Goal: Information Seeking & Learning: Learn about a topic

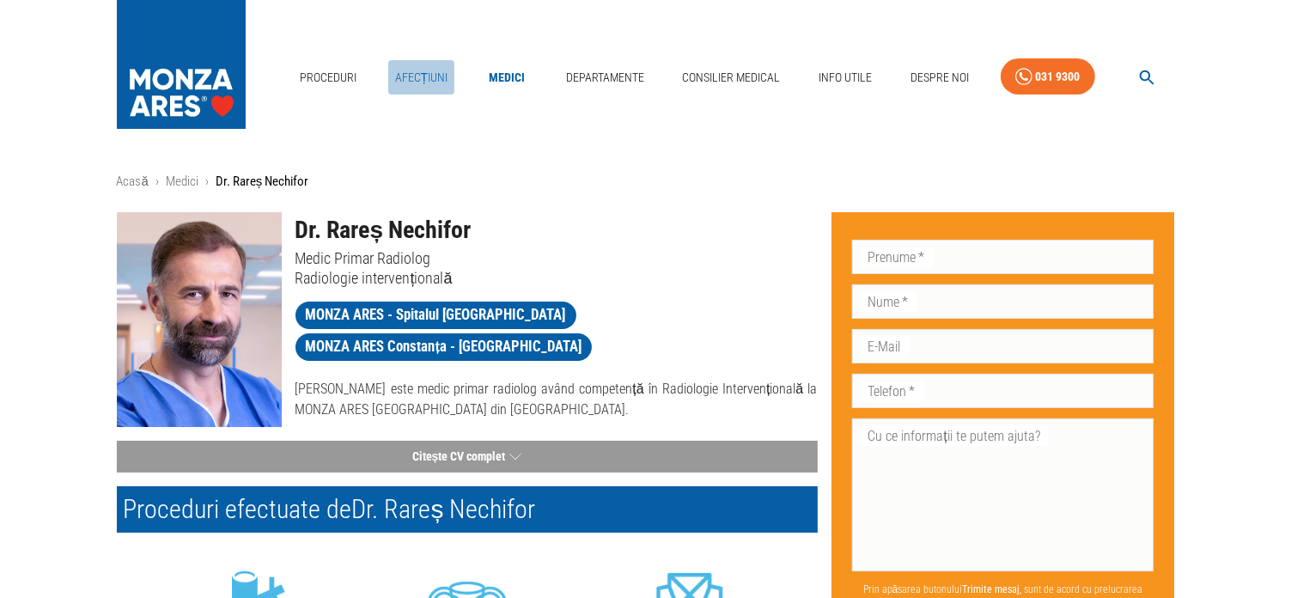
click at [435, 82] on link "Afecțiuni" at bounding box center [421, 77] width 67 height 35
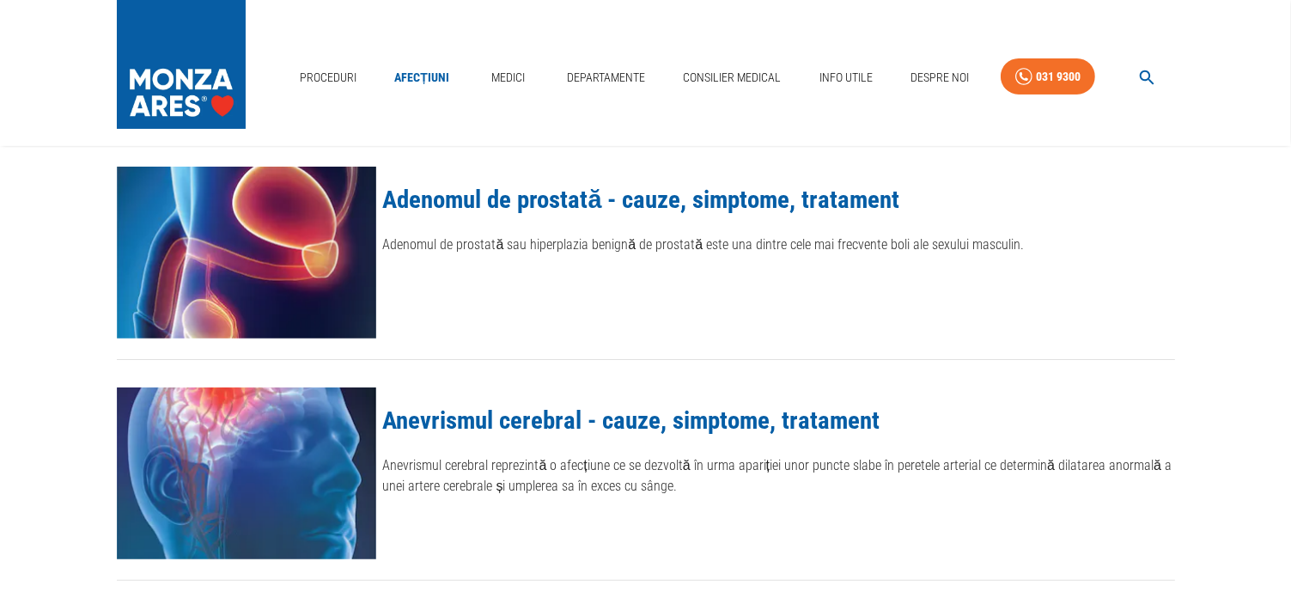
scroll to position [344, 0]
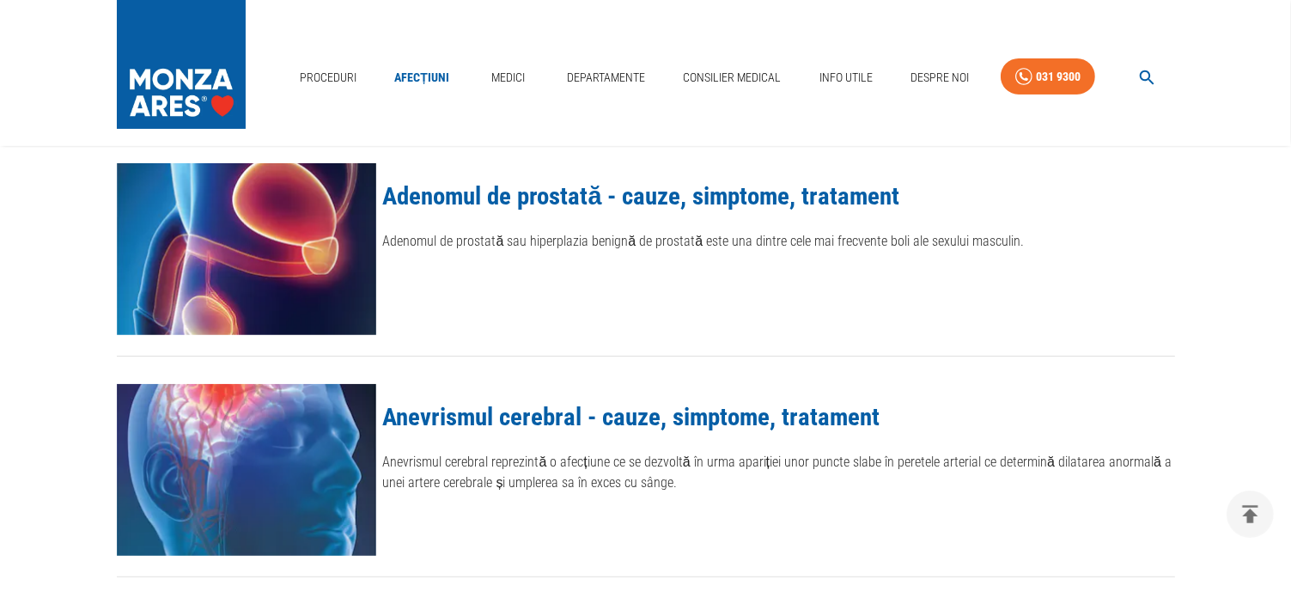
click at [443, 190] on link "Adenomul de prostată - cauze, simptome, tratament" at bounding box center [641, 195] width 517 height 29
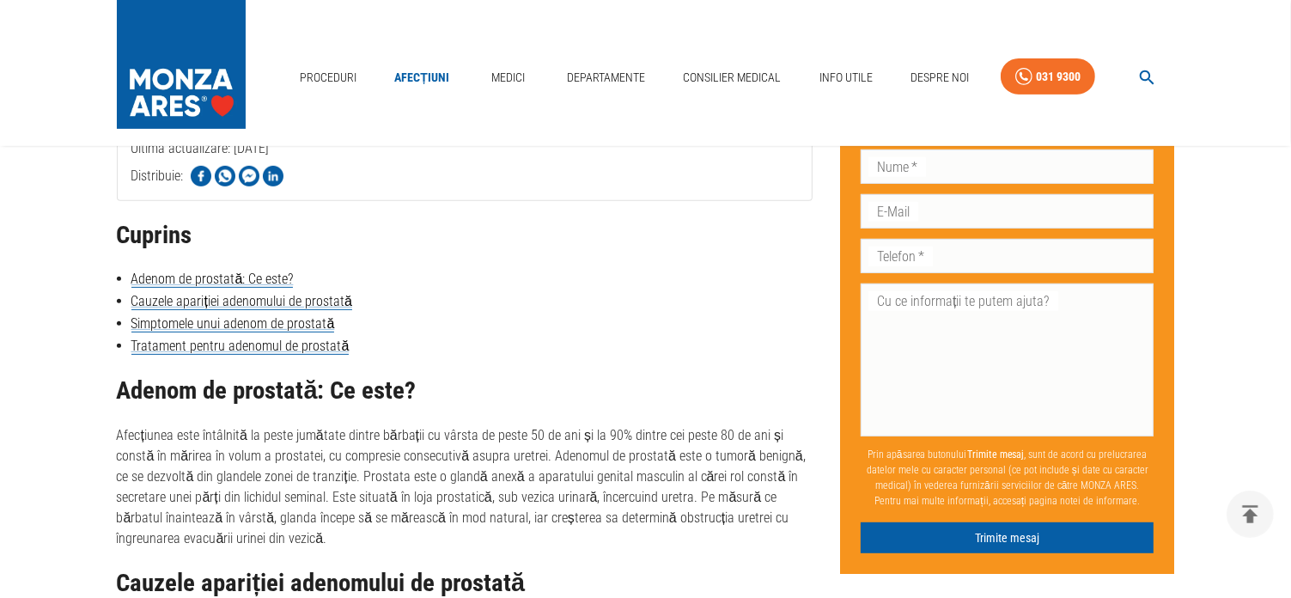
scroll to position [773, 0]
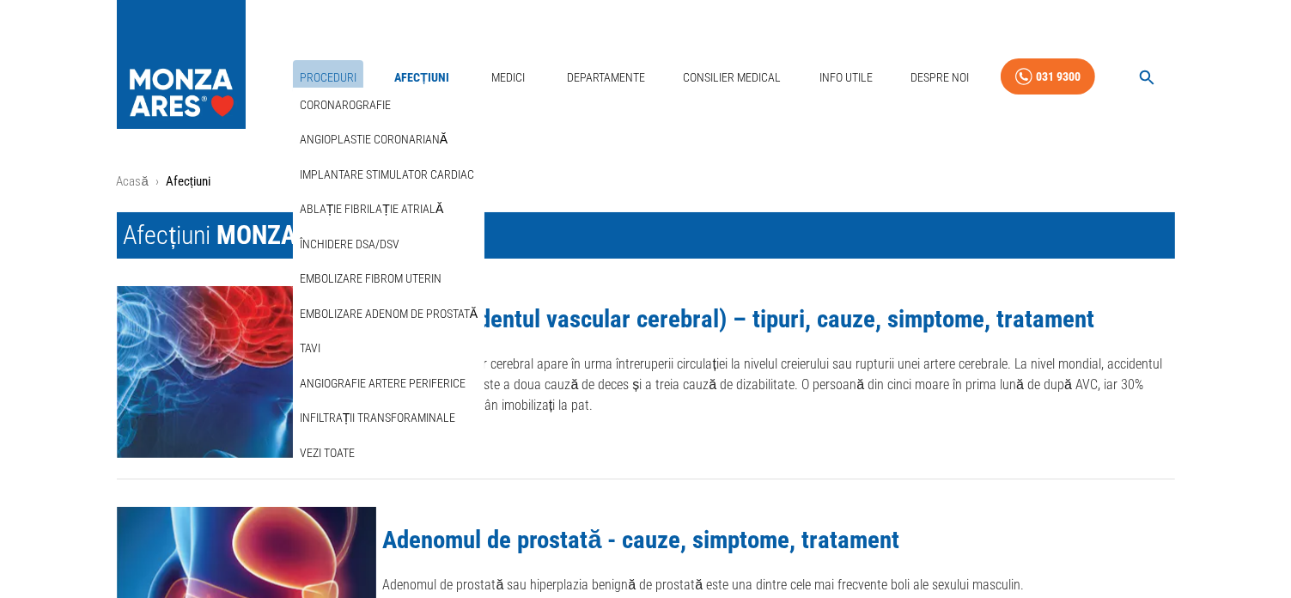
click at [308, 75] on link "Proceduri" at bounding box center [328, 77] width 70 height 35
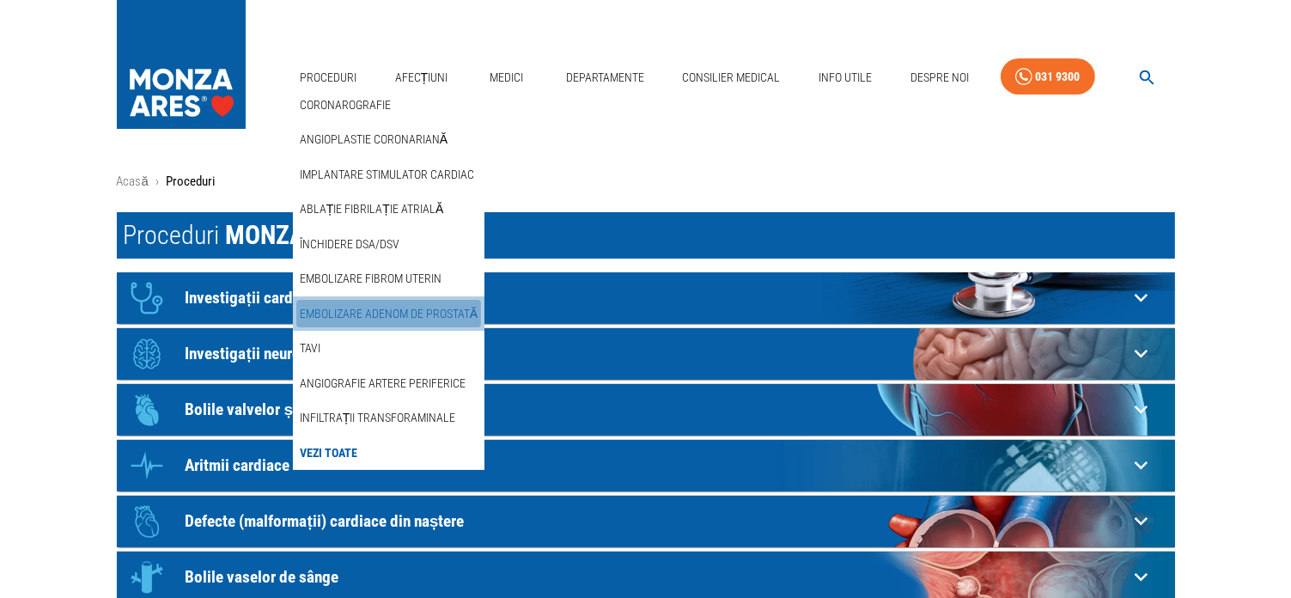
click at [363, 305] on link "Embolizare adenom de prostată" at bounding box center [388, 314] width 185 height 28
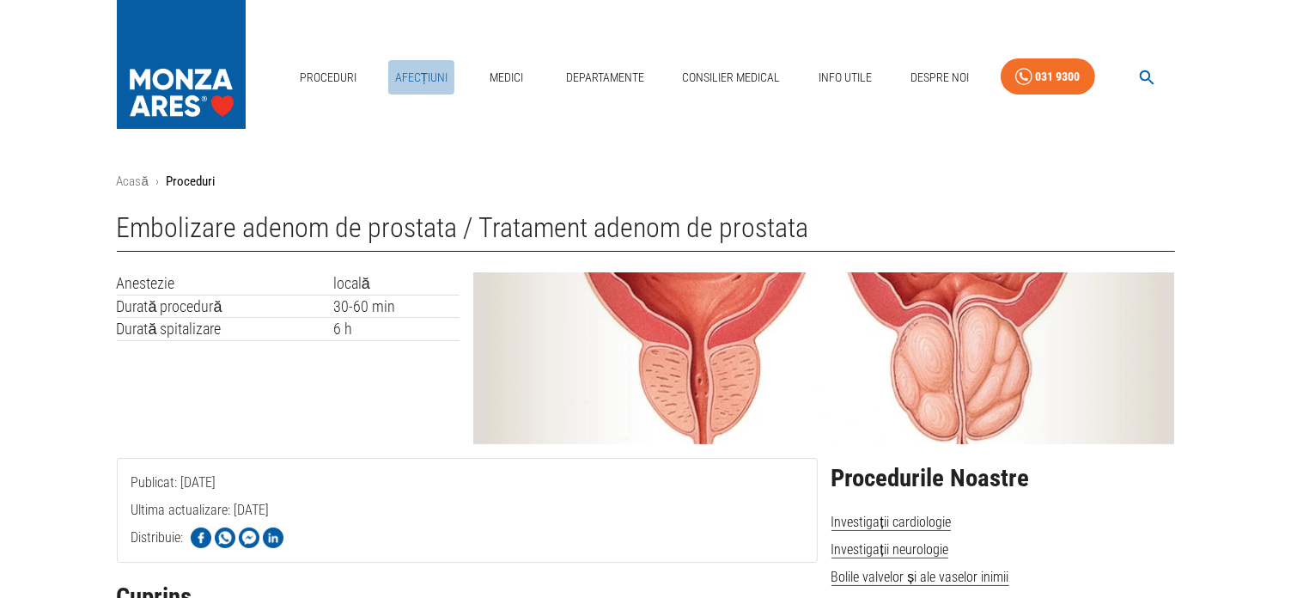
click at [435, 76] on link "Afecțiuni" at bounding box center [421, 77] width 67 height 35
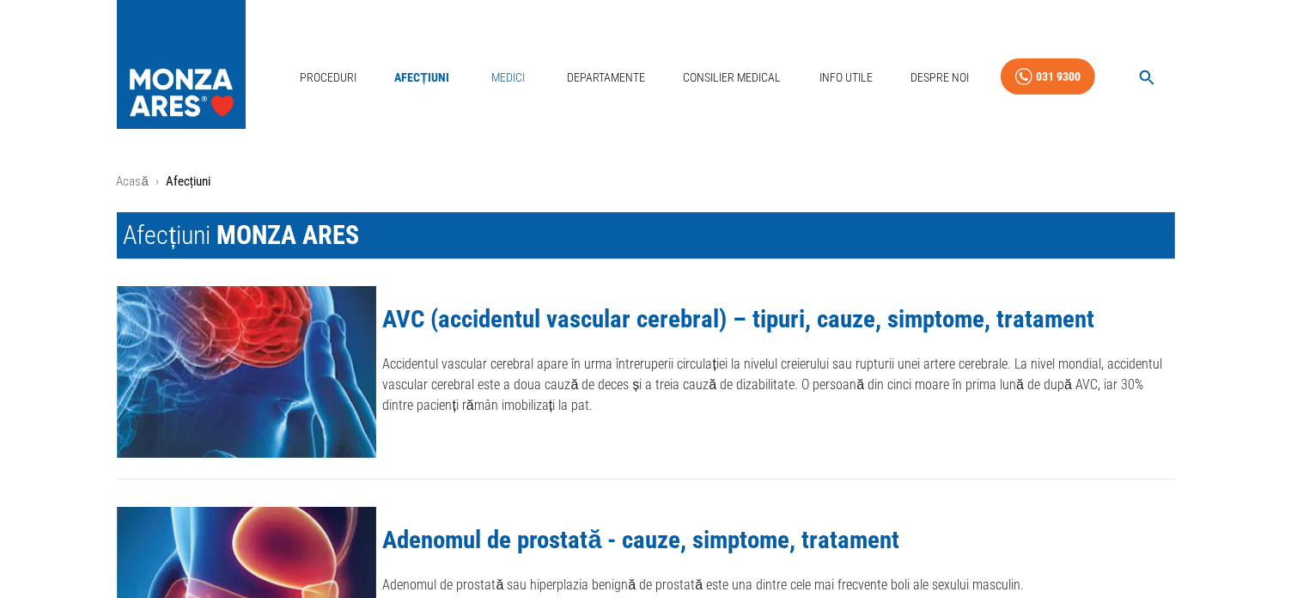
click at [510, 71] on link "Medici" at bounding box center [507, 77] width 55 height 35
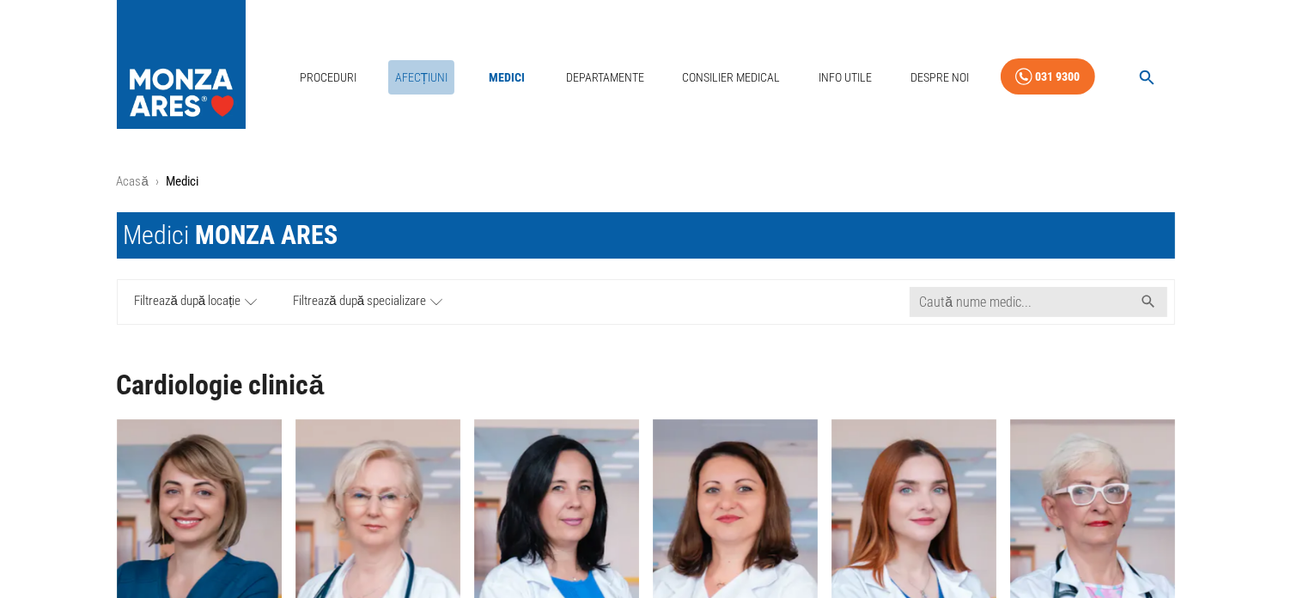
click at [416, 79] on link "Afecțiuni" at bounding box center [421, 77] width 67 height 35
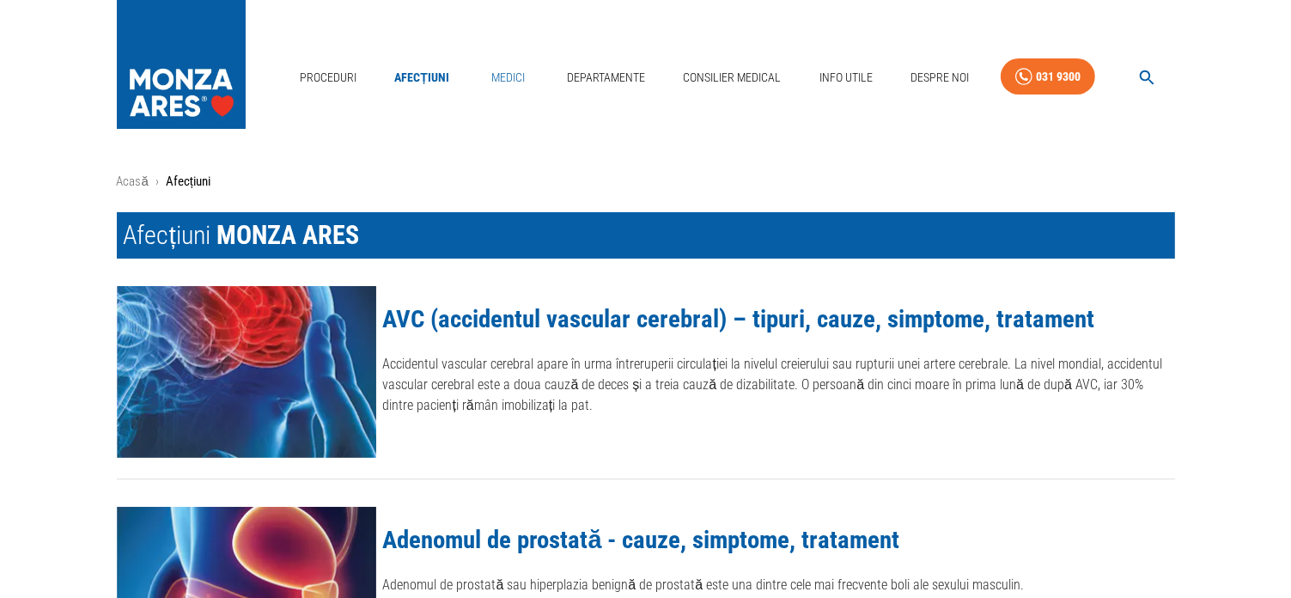
click at [515, 70] on link "Medici" at bounding box center [507, 77] width 55 height 35
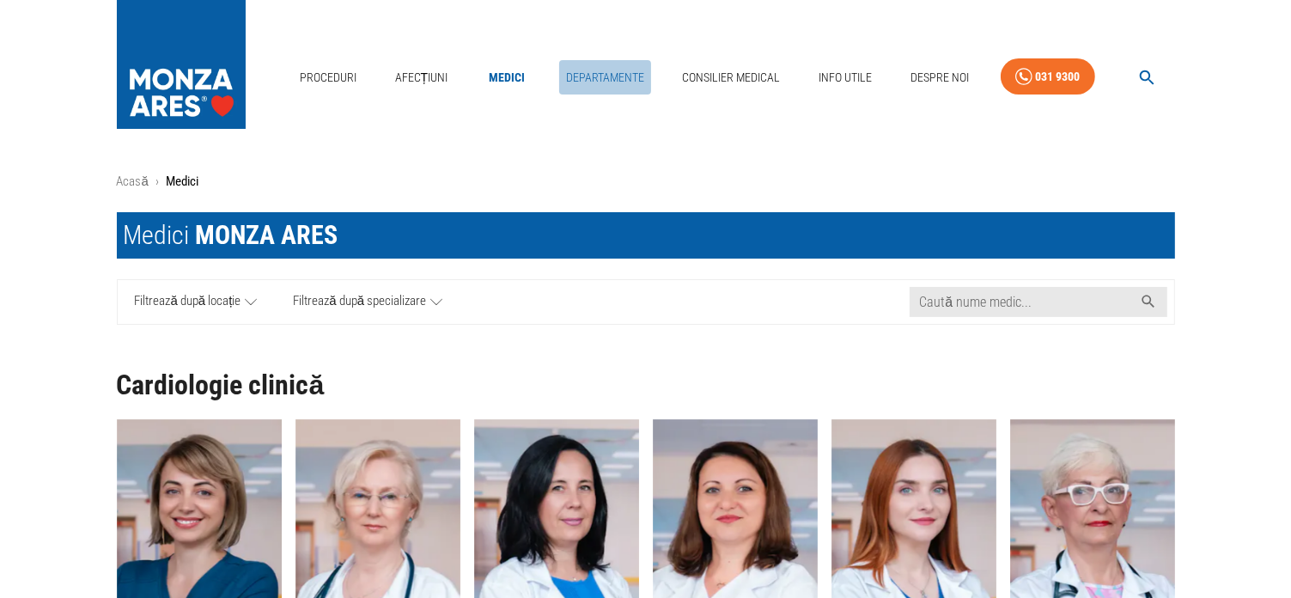
click at [624, 70] on link "Departamente" at bounding box center [605, 77] width 92 height 35
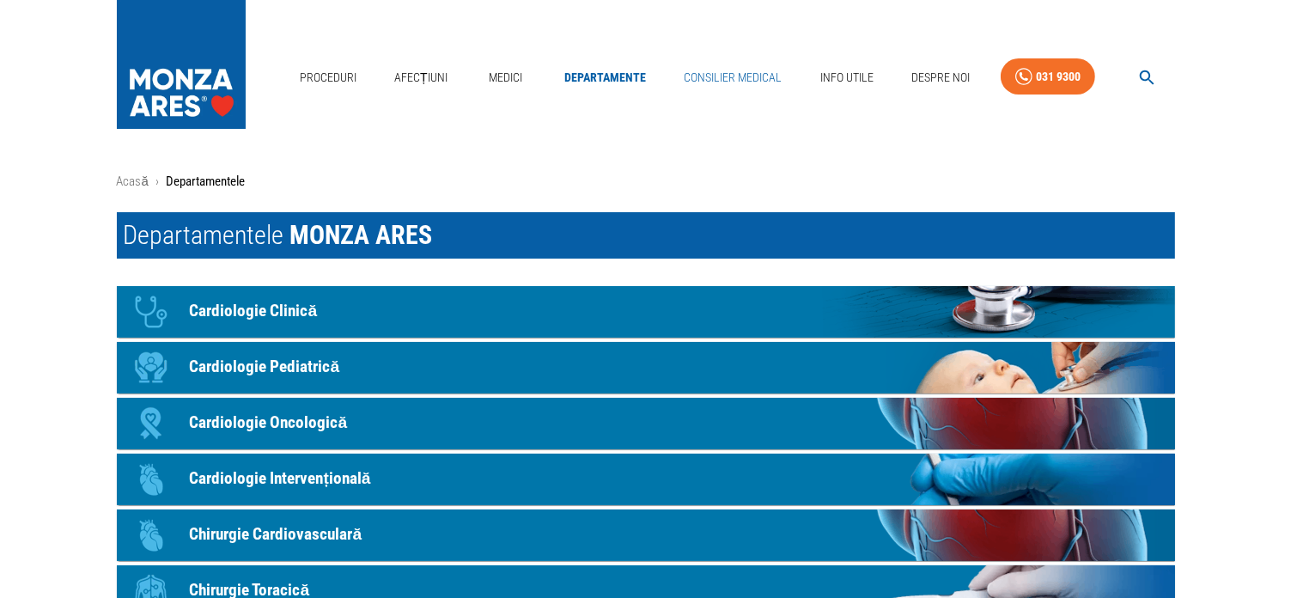
click at [714, 75] on link "Consilier Medical" at bounding box center [733, 77] width 112 height 35
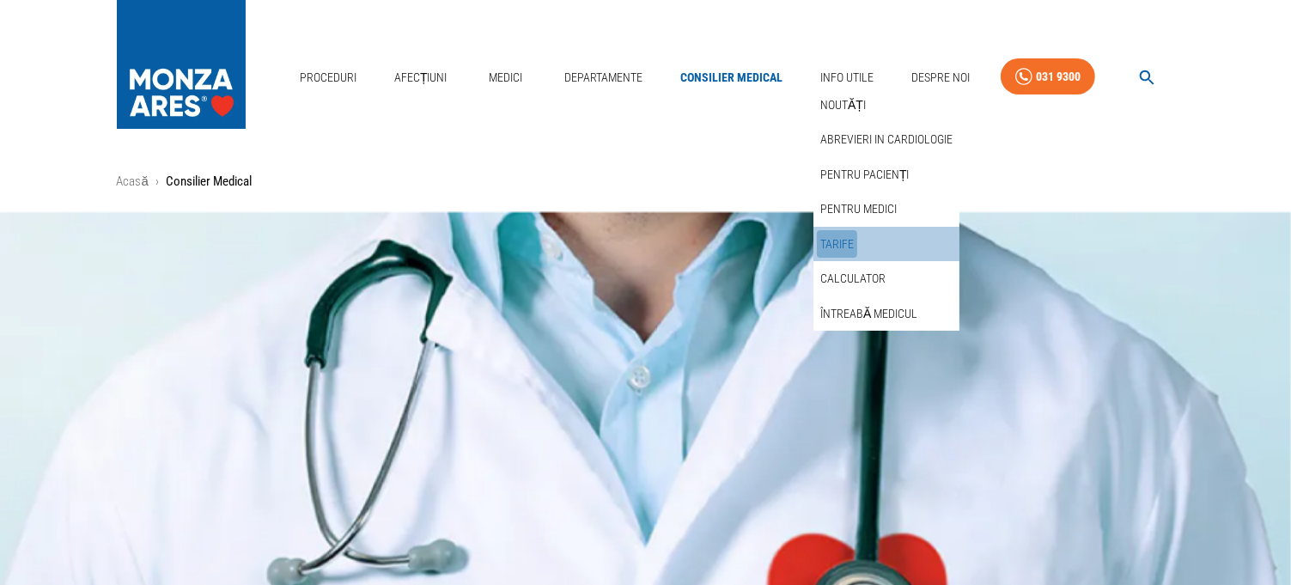
click at [833, 240] on link "Tarife" at bounding box center [837, 244] width 40 height 28
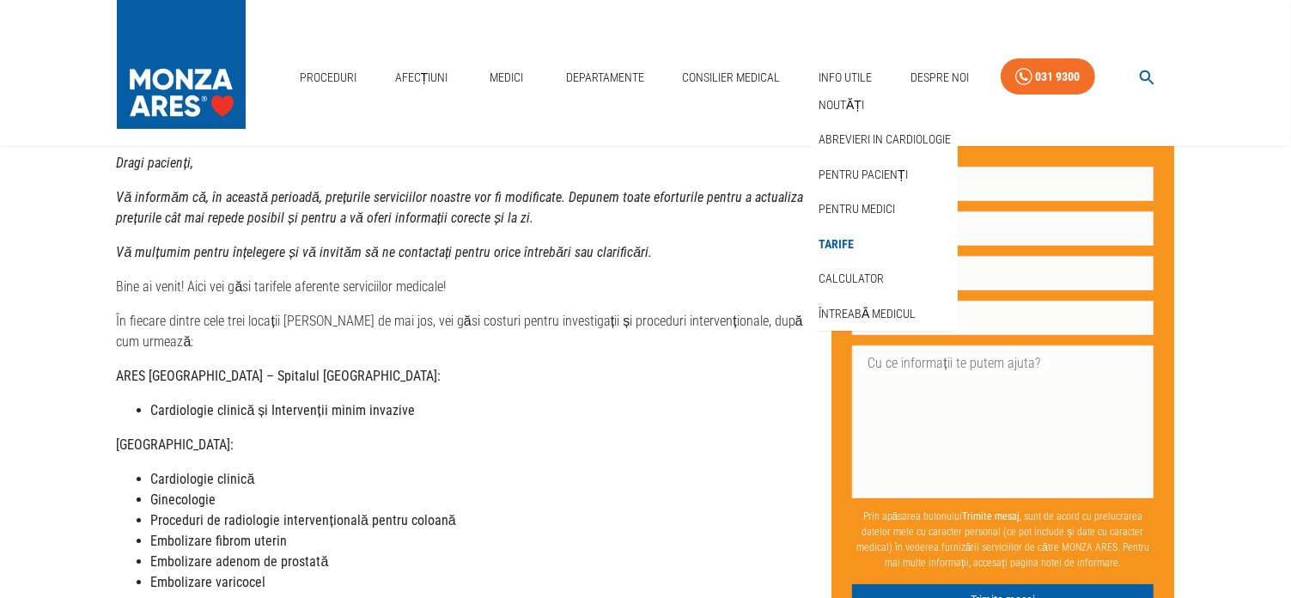
scroll to position [344, 0]
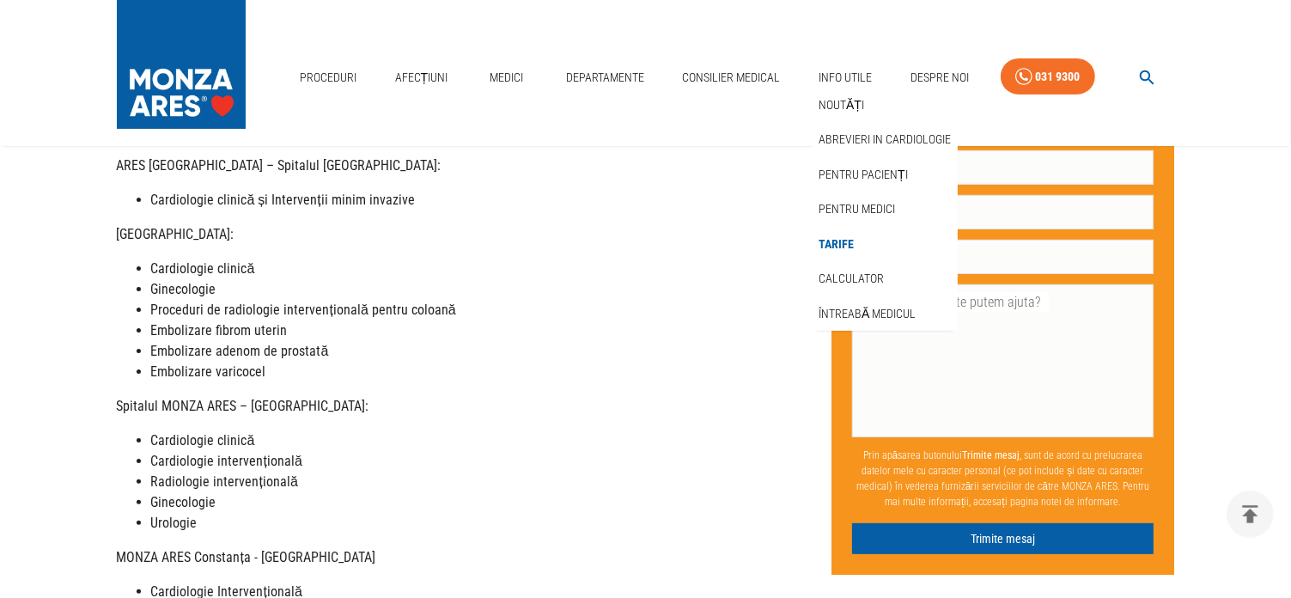
click at [290, 343] on strong "Embolizare adenom de prostată" at bounding box center [240, 351] width 178 height 16
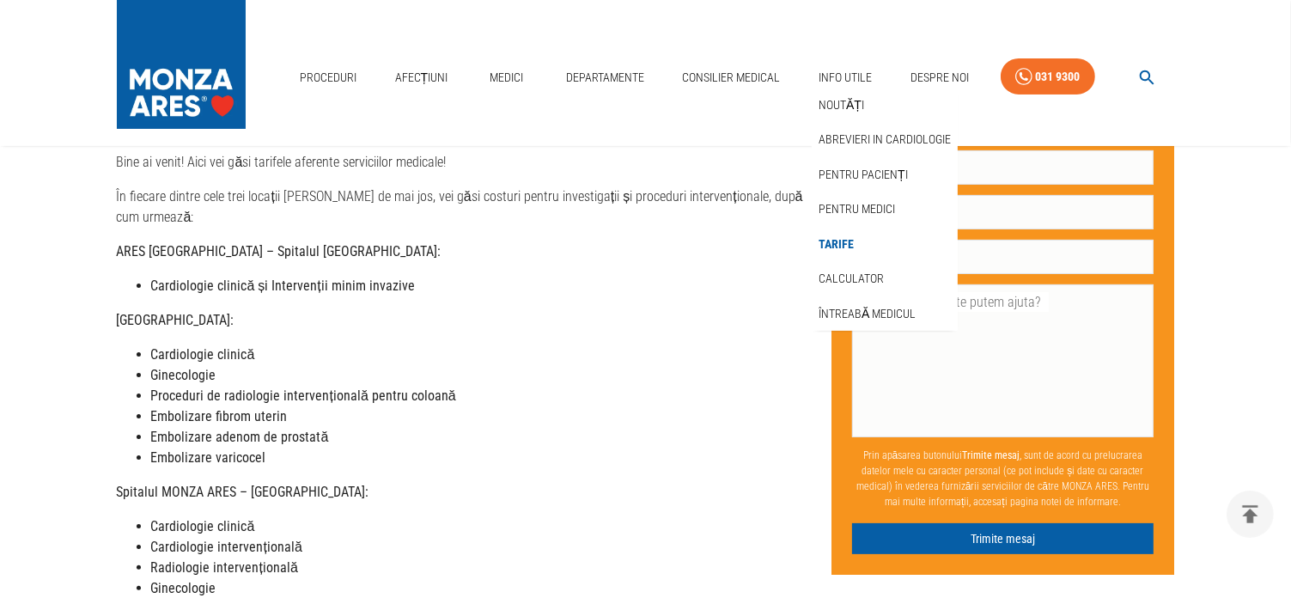
scroll to position [0, 0]
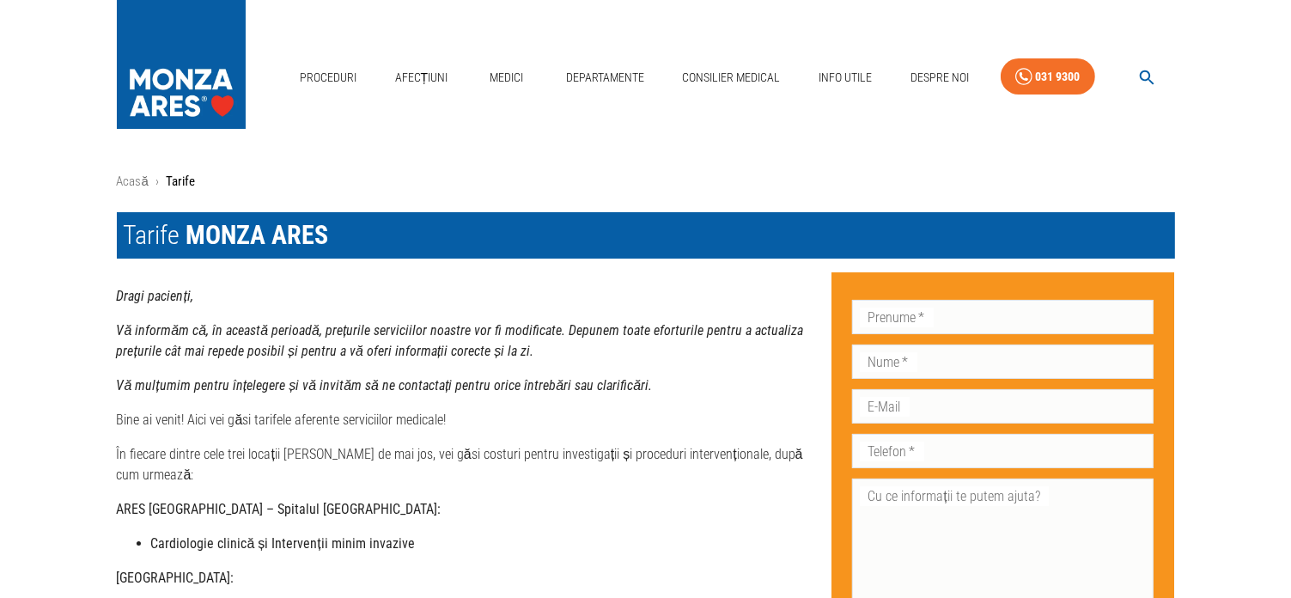
click at [948, 322] on input "Prenume   *" at bounding box center [1003, 317] width 302 height 34
type input "dorin"
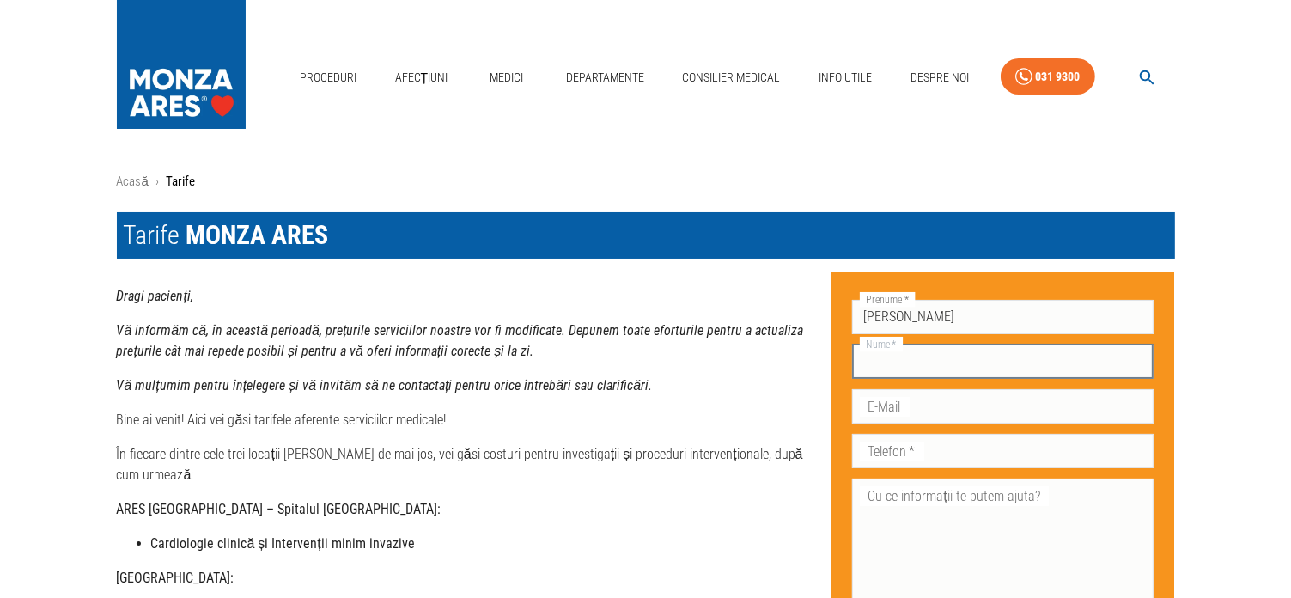
click at [921, 367] on input "Nume   *" at bounding box center [1003, 362] width 302 height 34
type input "husac"
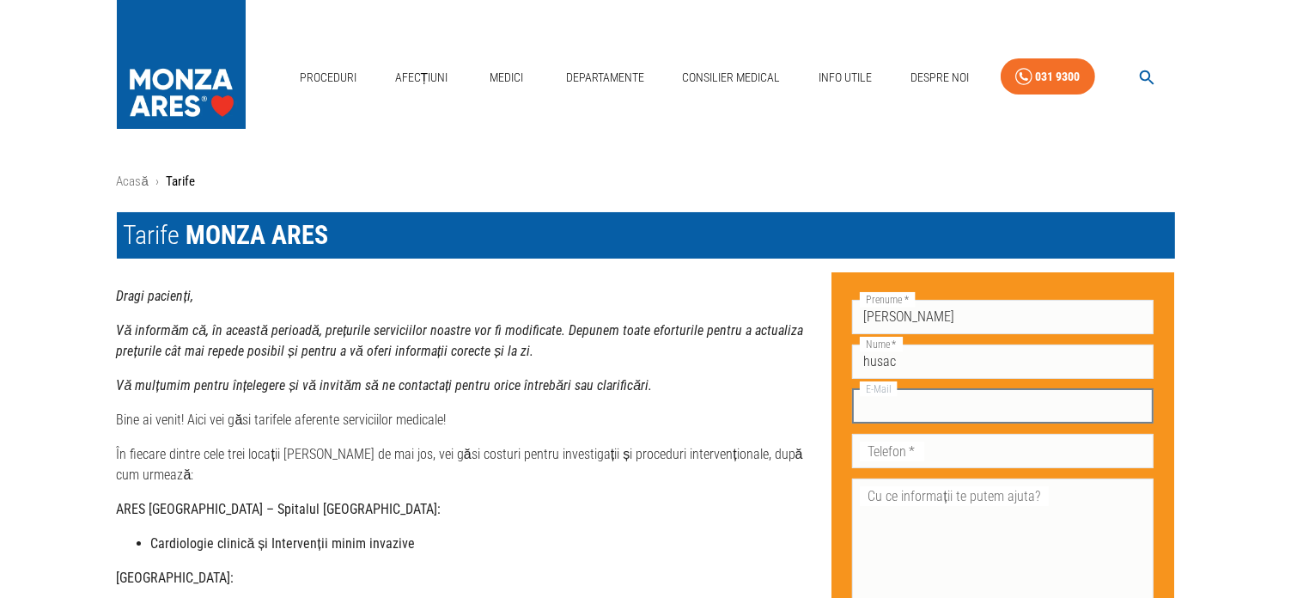
click at [925, 418] on input "E-Mail" at bounding box center [1003, 406] width 302 height 34
click at [907, 502] on textarea "Cu ce informații te putem ajuta?" at bounding box center [1003, 554] width 278 height 138
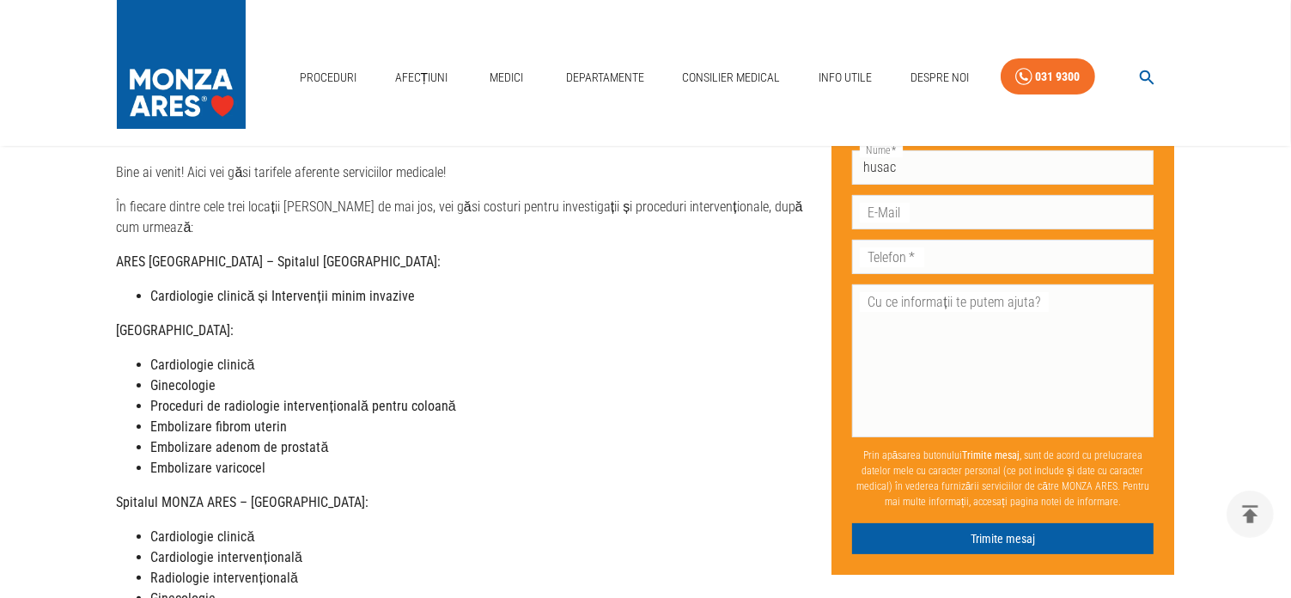
scroll to position [86, 0]
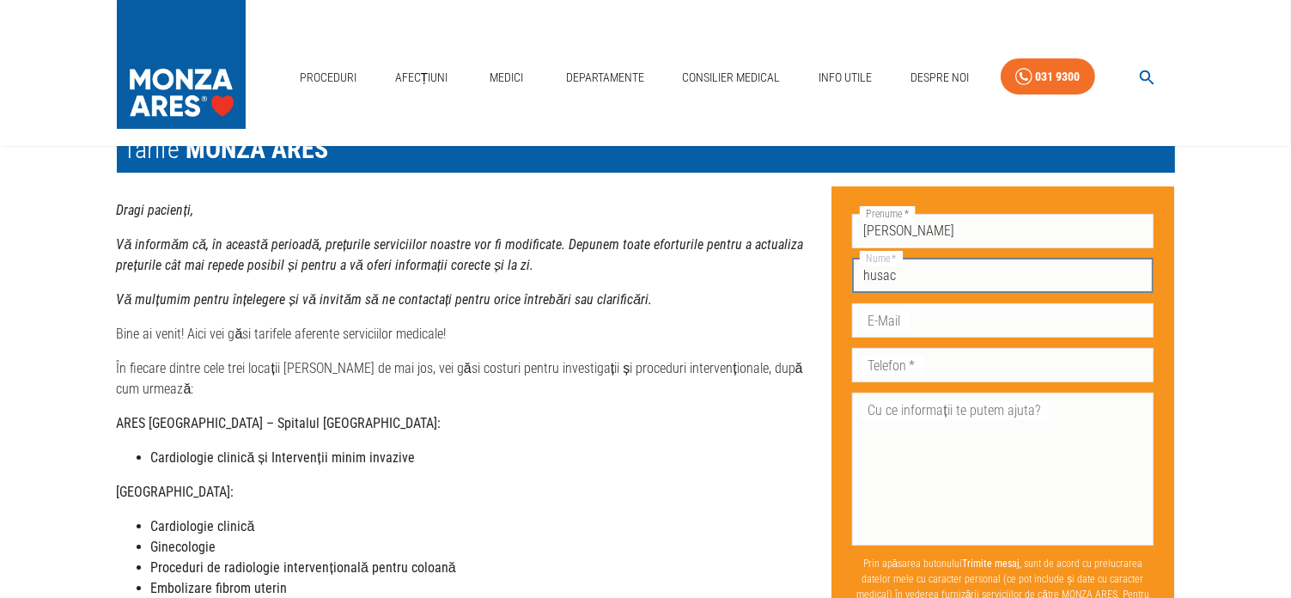
click at [914, 267] on input "husac" at bounding box center [1003, 276] width 302 height 34
click at [915, 227] on input "dorin" at bounding box center [1003, 231] width 302 height 34
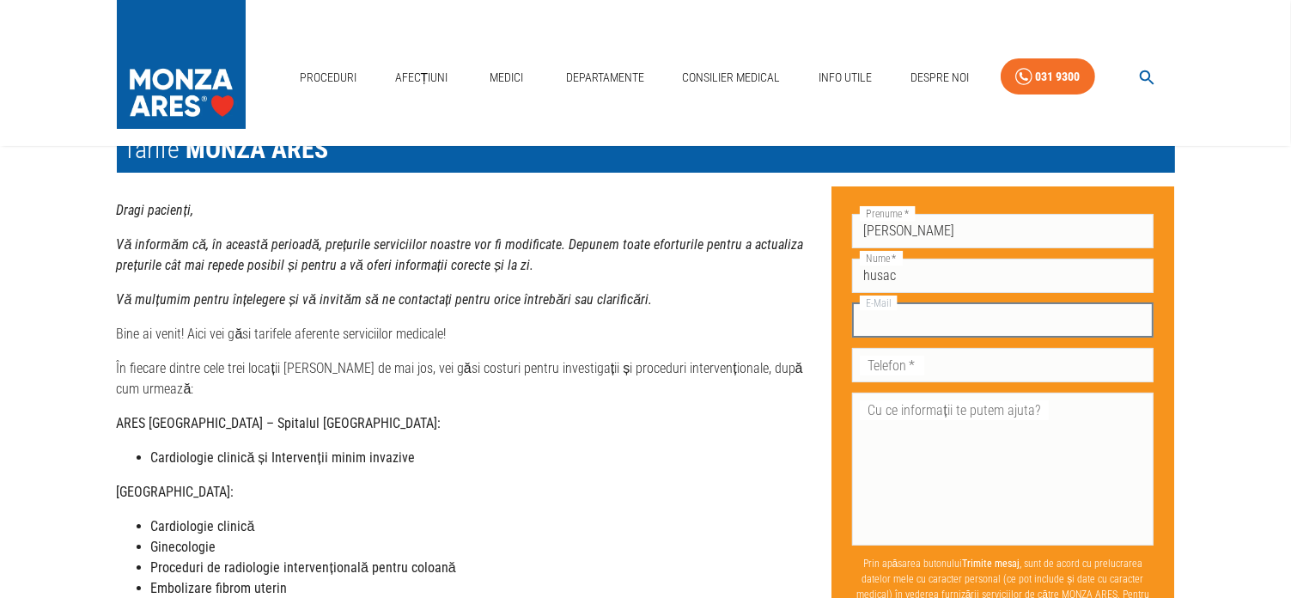
click at [925, 319] on input "E-Mail" at bounding box center [1003, 320] width 302 height 34
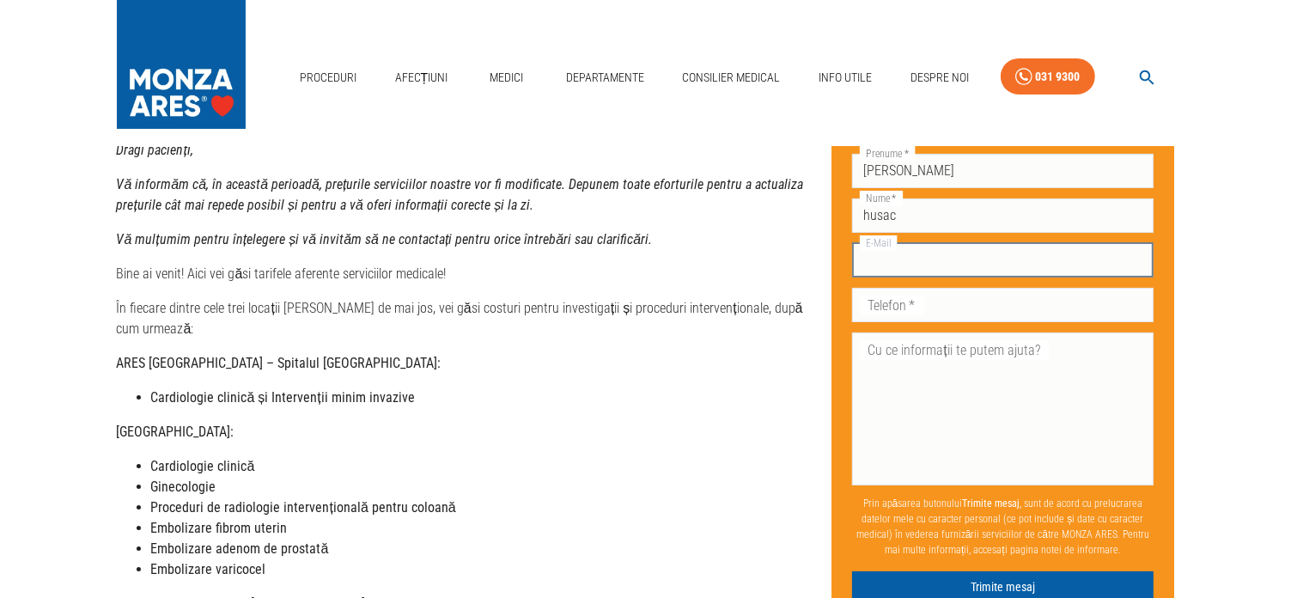
scroll to position [344, 0]
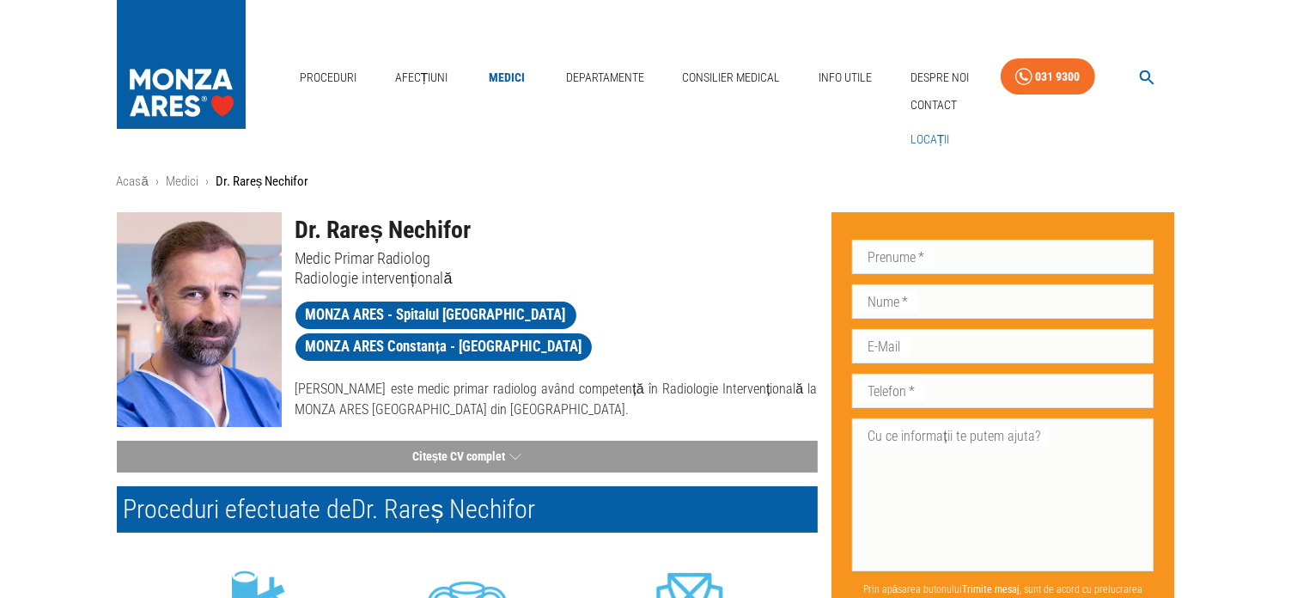
click at [921, 136] on link "Locații" at bounding box center [930, 139] width 46 height 28
